Goal: Information Seeking & Learning: Learn about a topic

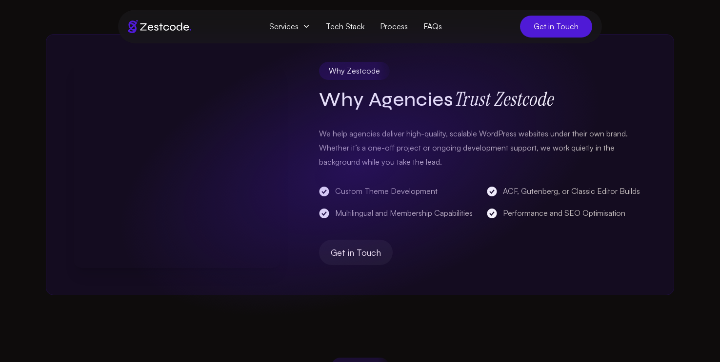
scroll to position [456, 0]
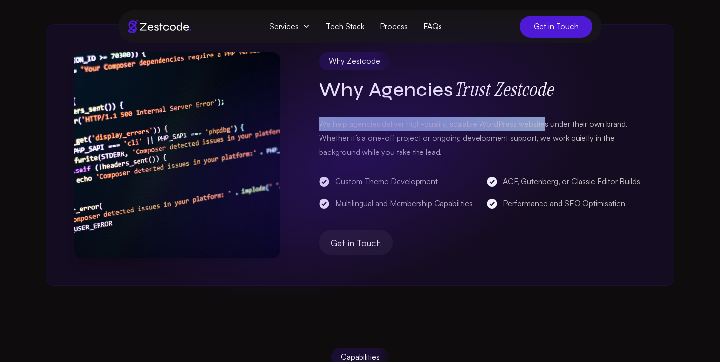
drag, startPoint x: 319, startPoint y: 121, endPoint x: 547, endPoint y: 126, distance: 227.3
click at [547, 126] on p "We help agencies deliver high-quality, scalable WordPress websites under their …" at bounding box center [482, 138] width 327 height 42
click at [323, 127] on p "We help agencies deliver high-quality, scalable WordPress websites under their …" at bounding box center [482, 138] width 327 height 42
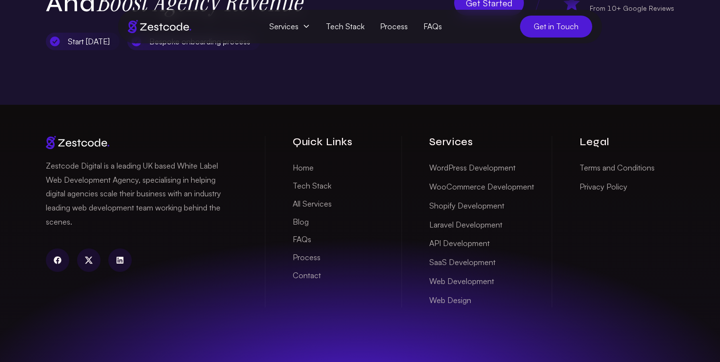
scroll to position [2523, 0]
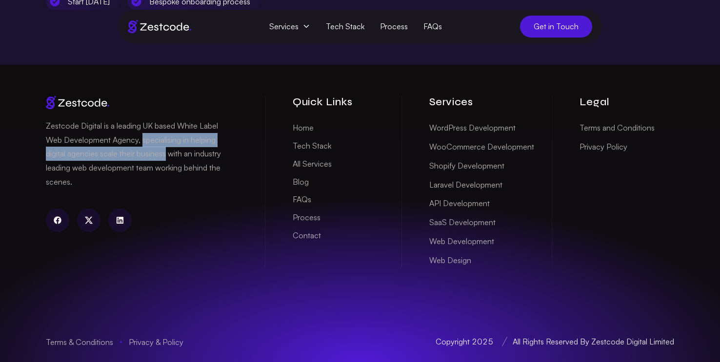
drag, startPoint x: 140, startPoint y: 137, endPoint x: 167, endPoint y: 157, distance: 33.4
click at [167, 157] on p "Zestcode Digital is a leading UK based White Label Web Development Agency, spec…" at bounding box center [141, 154] width 190 height 70
copy p "specialising in helping digital agencies scale their business"
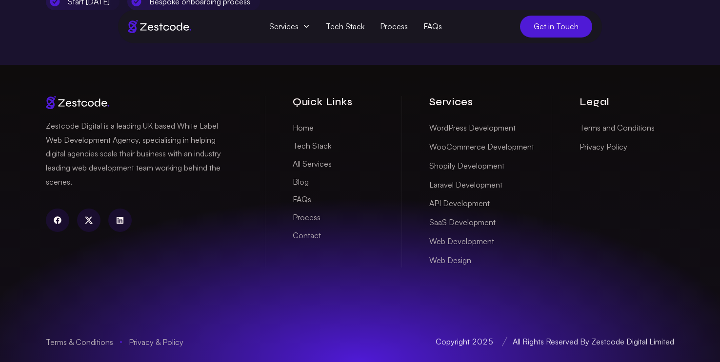
drag, startPoint x: 363, startPoint y: 155, endPoint x: 440, endPoint y: 127, distance: 81.4
click at [364, 155] on ul "Home Tech Stack All Services Blog FAQs Process Contact" at bounding box center [333, 181] width 81 height 123
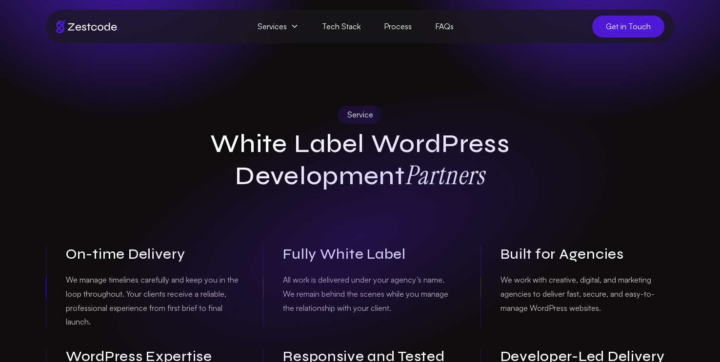
click at [657, 148] on div "Service White Label WordPress Development Partners On-time Delivery We manage t…" at bounding box center [360, 262] width 644 height 312
